Goal: Task Accomplishment & Management: Manage account settings

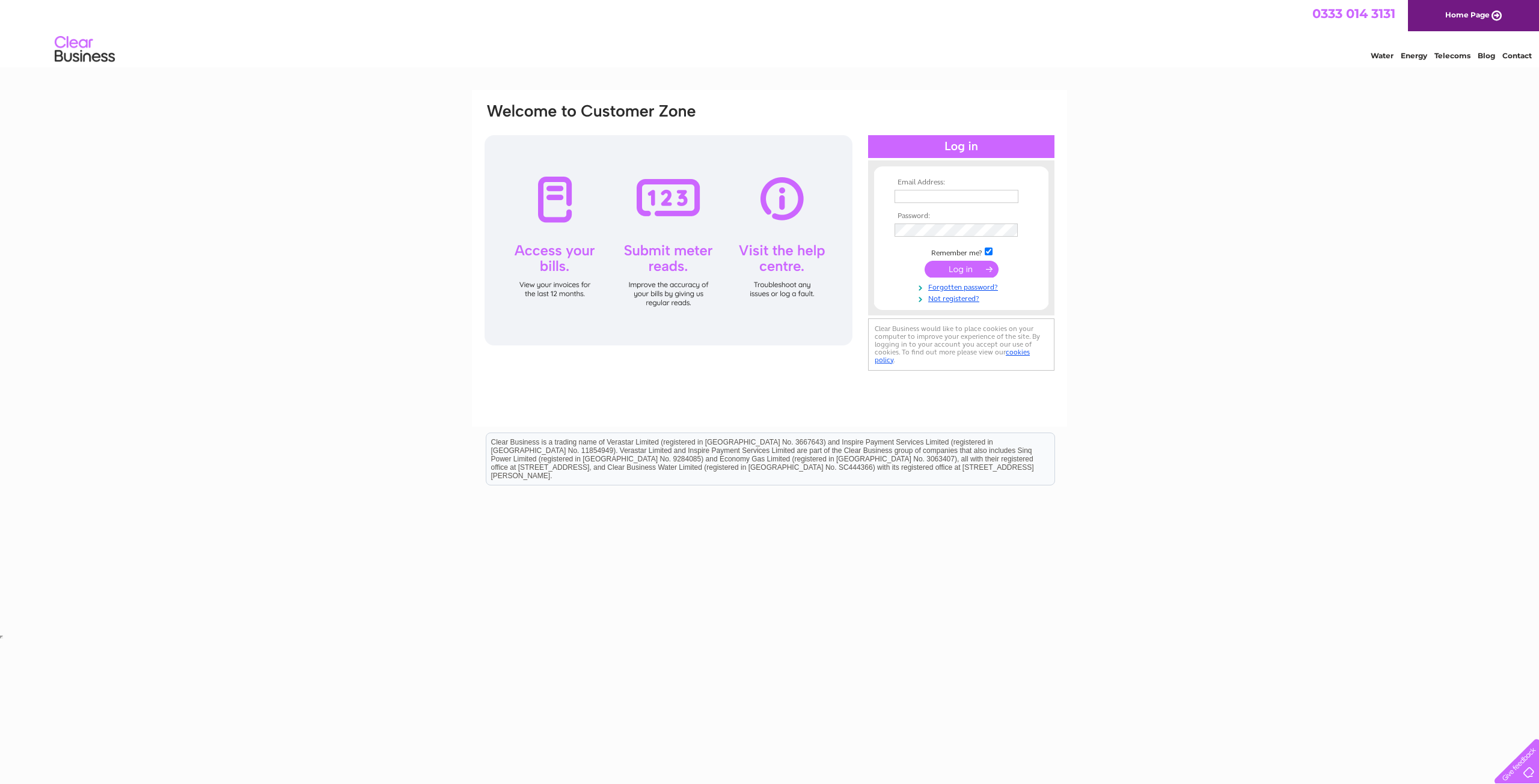
type input "[EMAIL_ADDRESS][DOMAIN_NAME]"
click at [966, 271] on input "submit" at bounding box center [961, 269] width 74 height 17
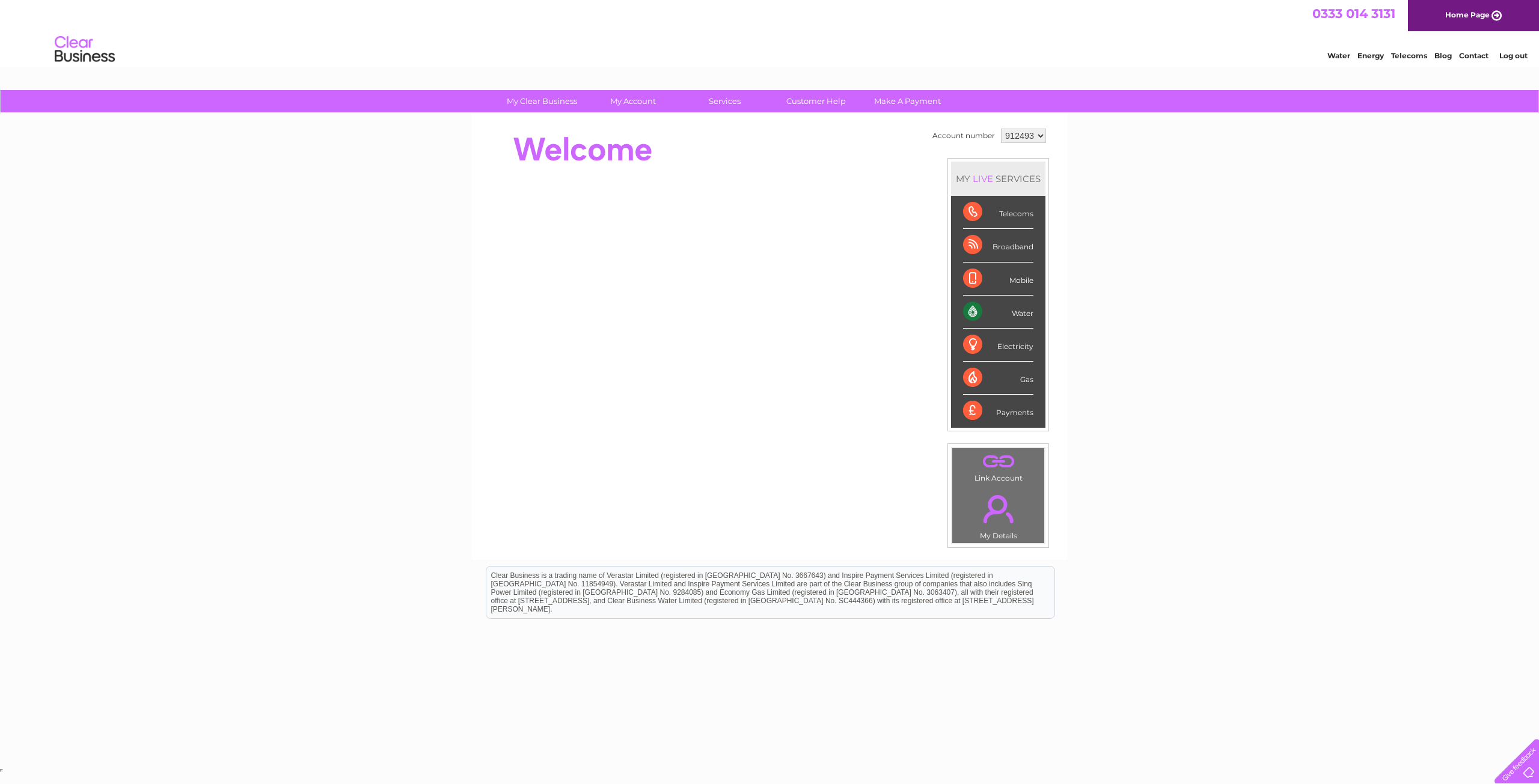
click at [975, 315] on div "Water" at bounding box center [998, 312] width 70 height 33
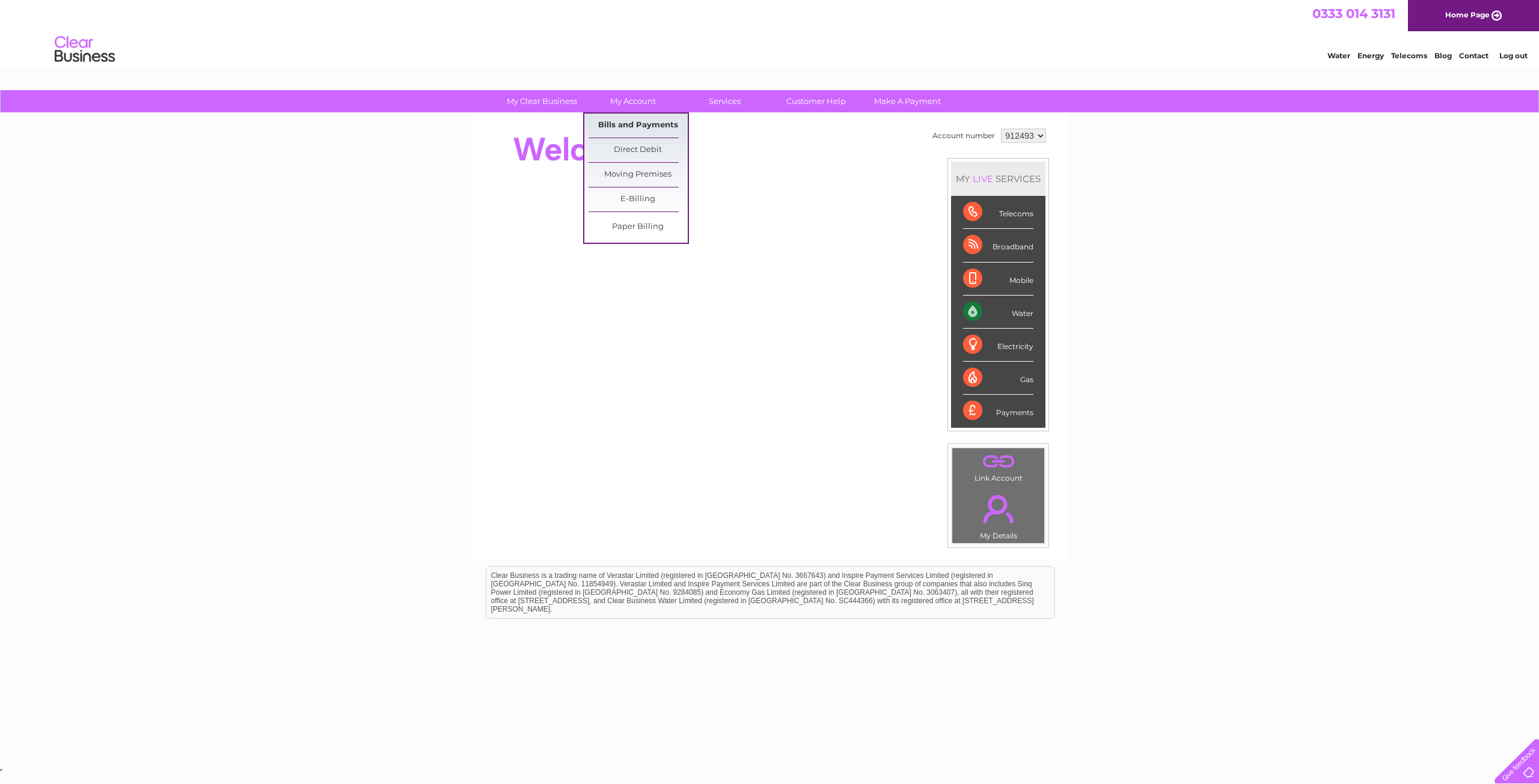
click at [635, 126] on link "Bills and Payments" at bounding box center [638, 125] width 99 height 24
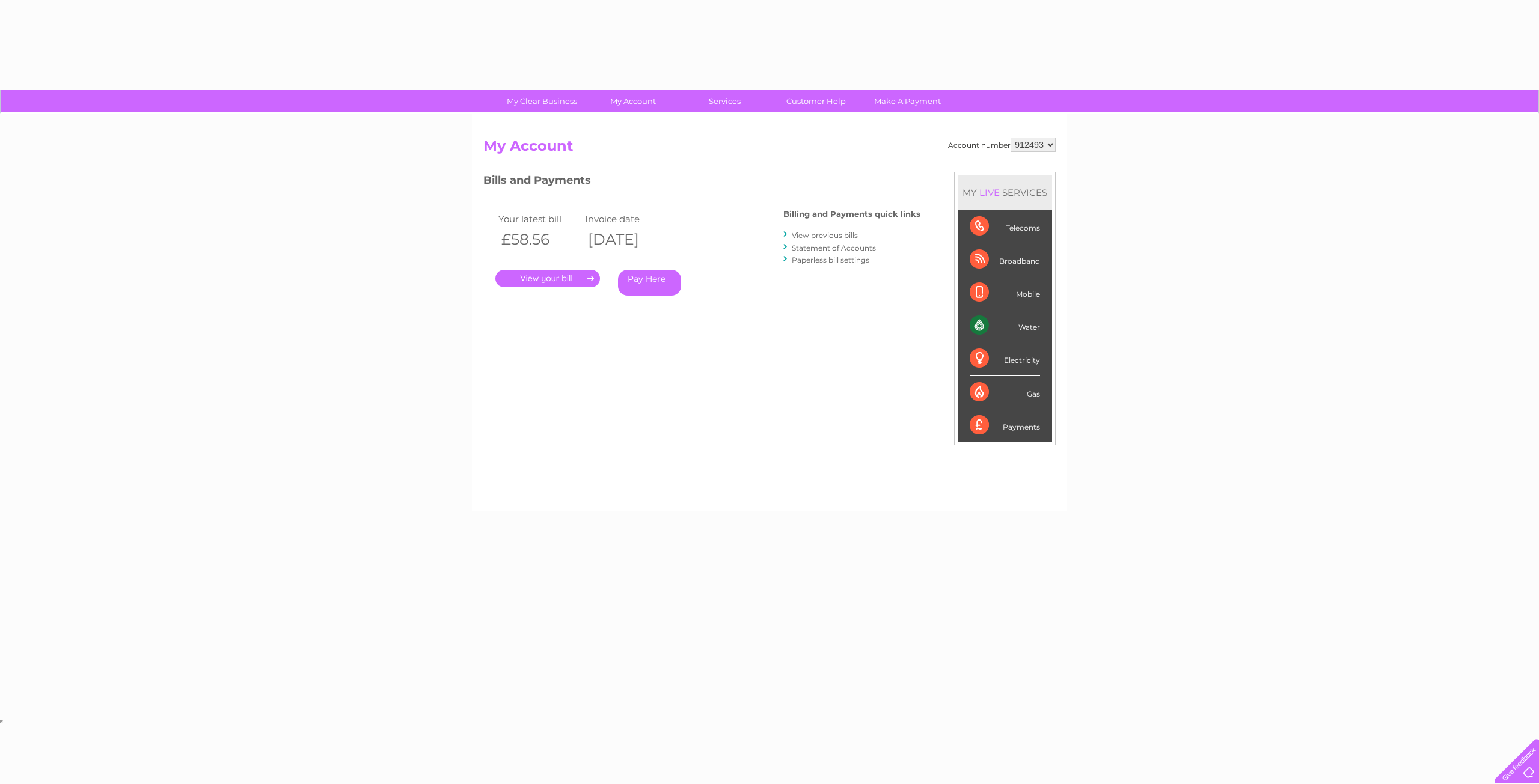
click at [549, 278] on link "." at bounding box center [548, 278] width 105 height 17
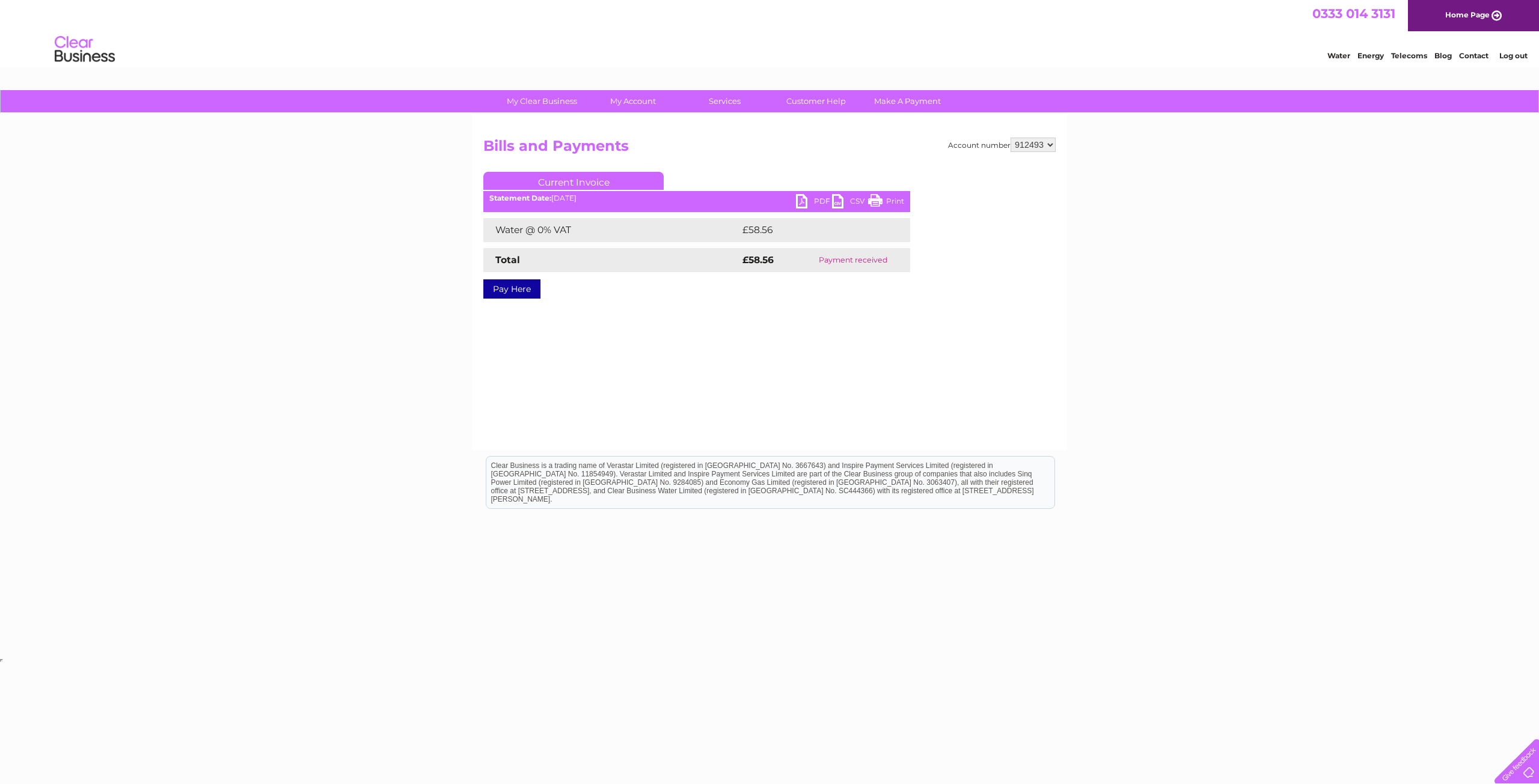
click at [887, 202] on link "Print" at bounding box center [886, 203] width 36 height 17
click at [825, 203] on link "PDF" at bounding box center [814, 203] width 36 height 17
